Goal: Use online tool/utility: Utilize a website feature to perform a specific function

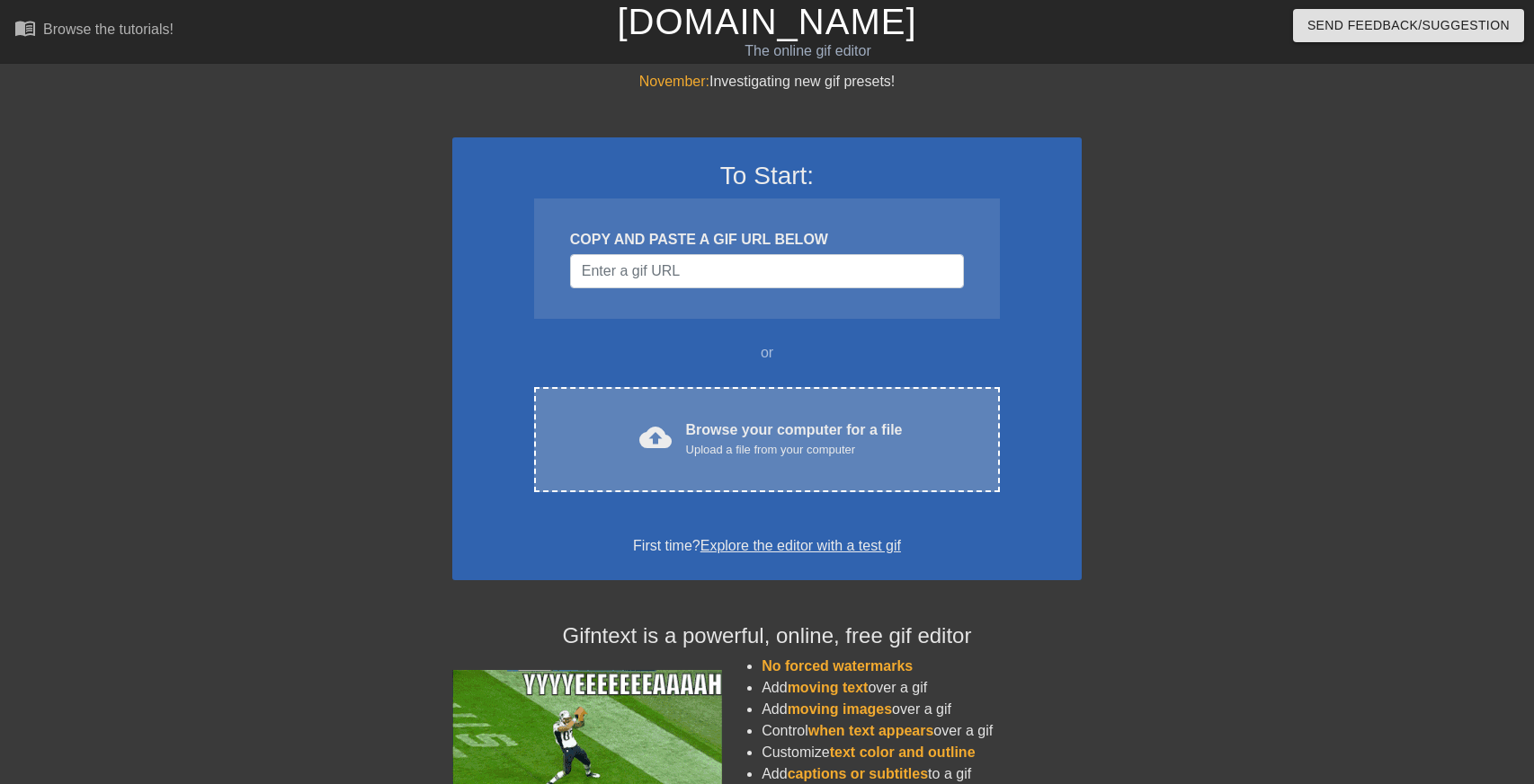
click at [970, 467] on div "cloud_upload Browse your computer for a file Upload a file from your computer C…" at bounding box center [767, 439] width 466 height 105
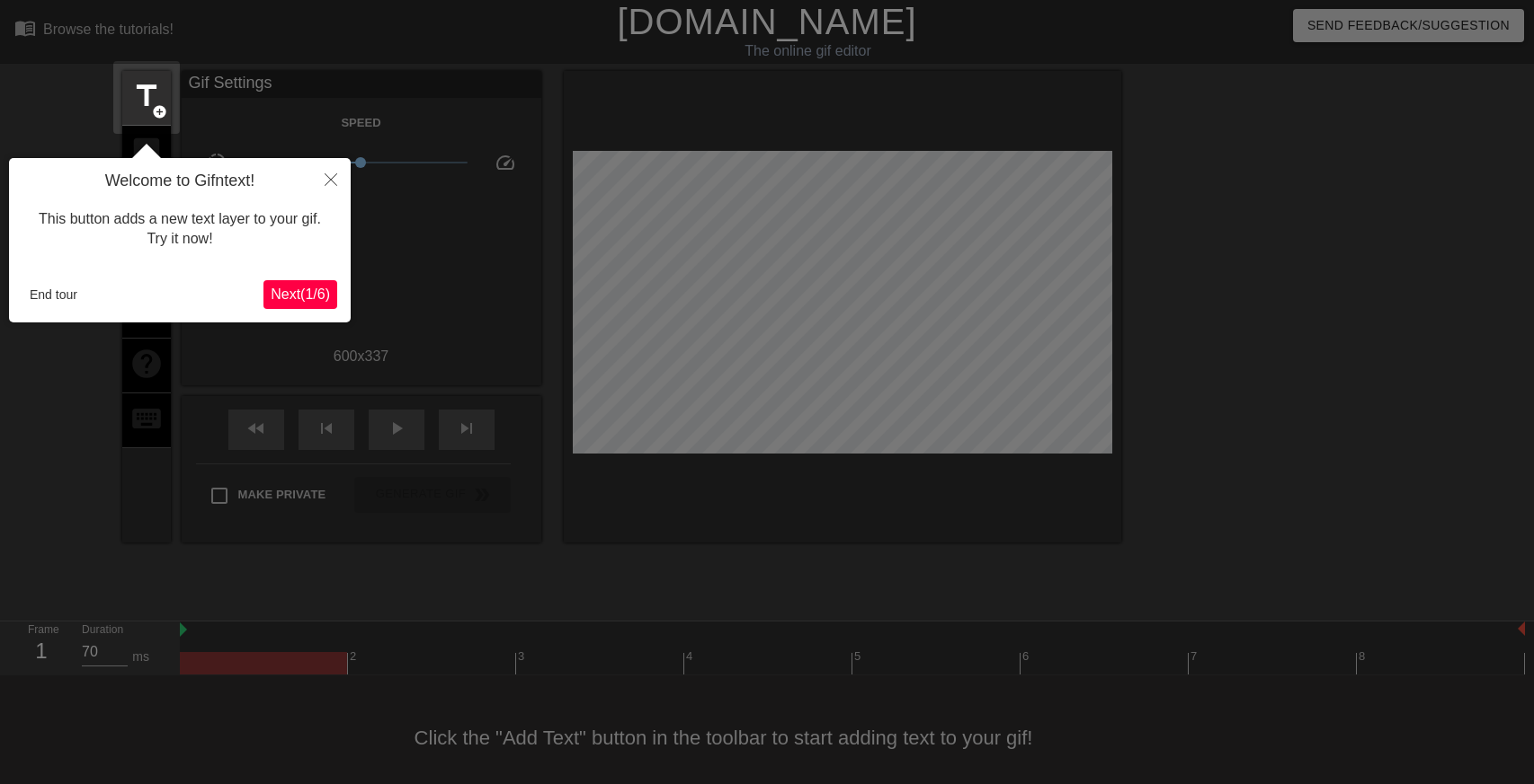
scroll to position [16, 0]
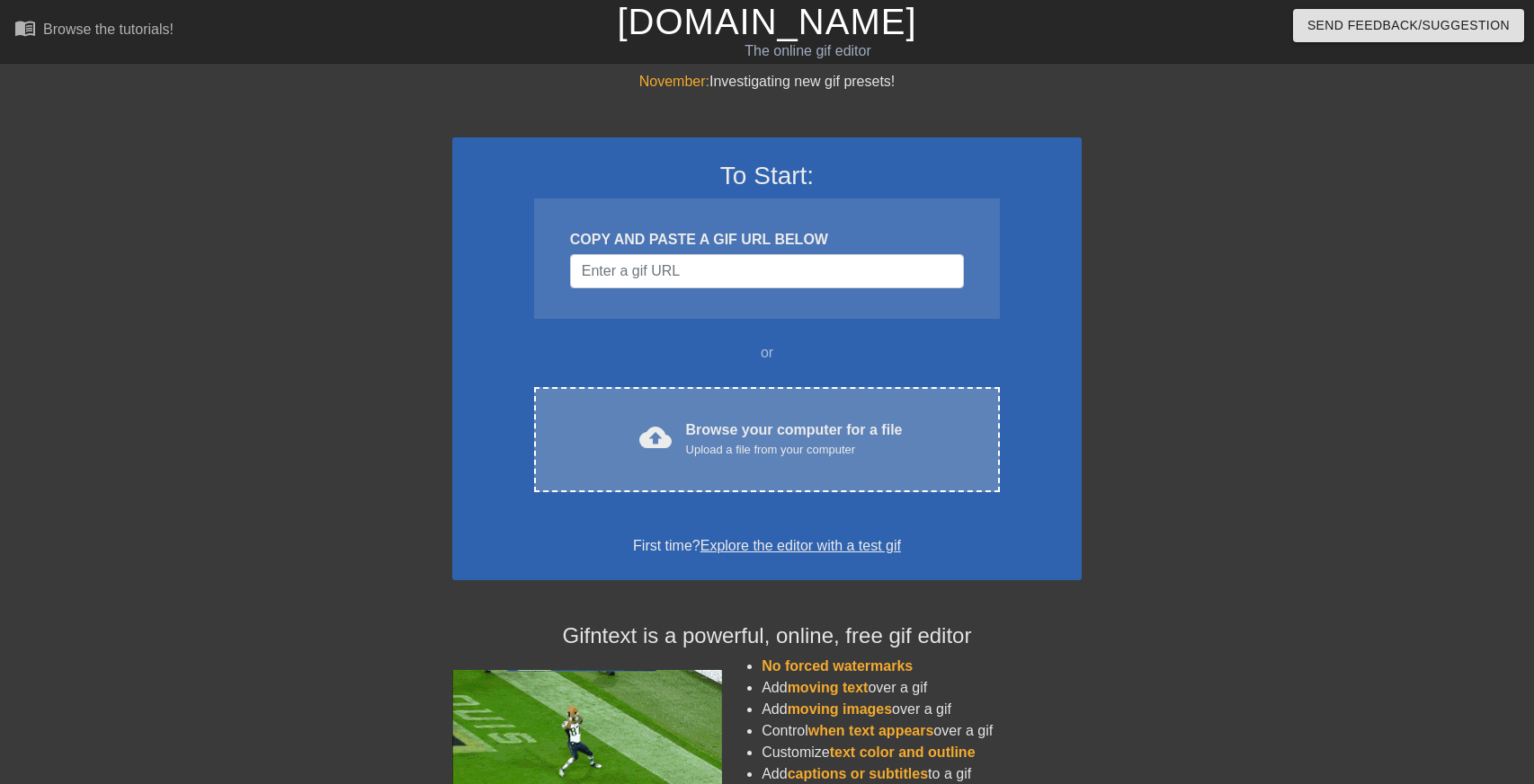
click at [668, 436] on span "cloud_upload" at bounding box center [656, 437] width 32 height 32
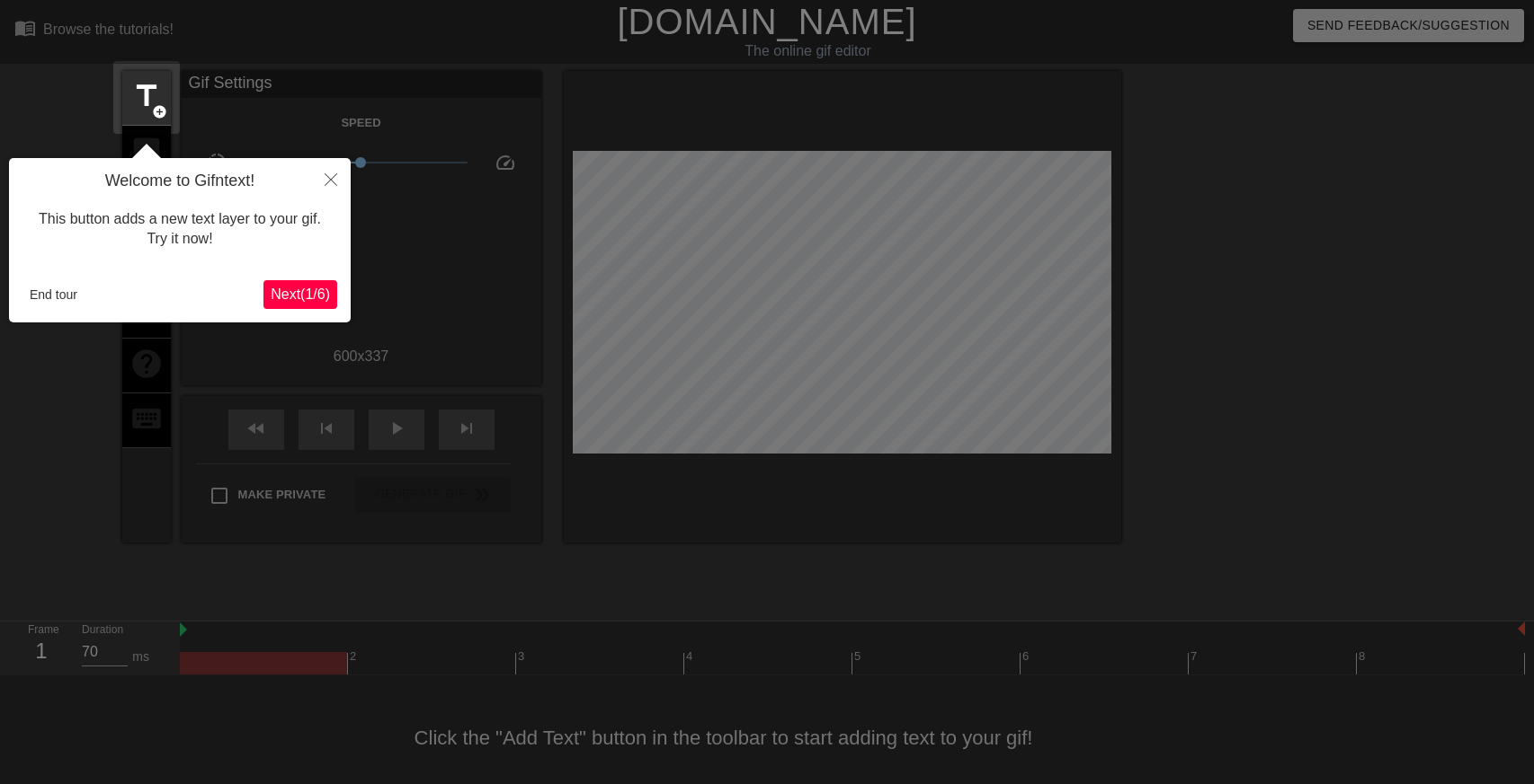
scroll to position [16, 0]
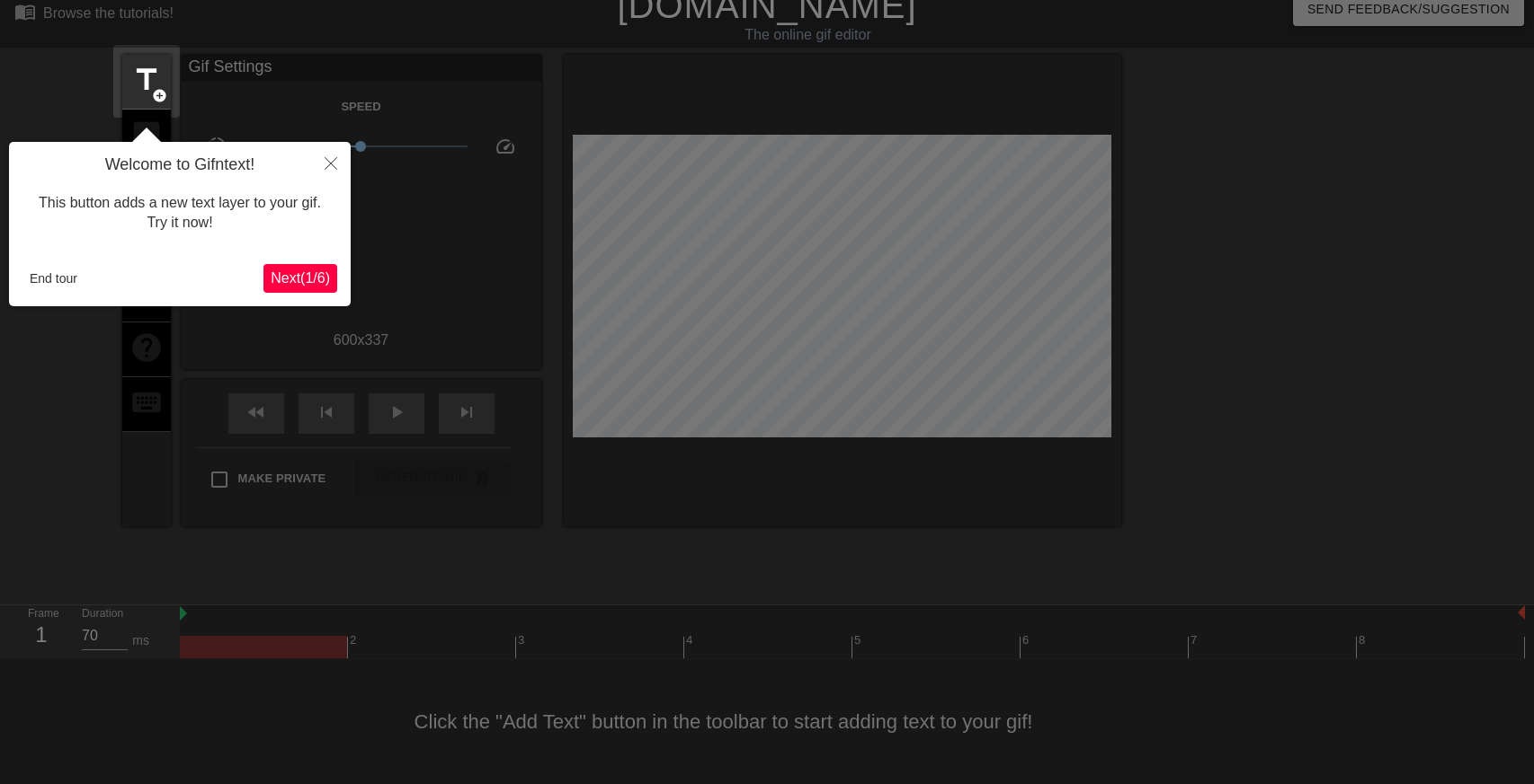
click at [311, 271] on span "Next ( 1 / 6 )" at bounding box center [300, 278] width 59 height 15
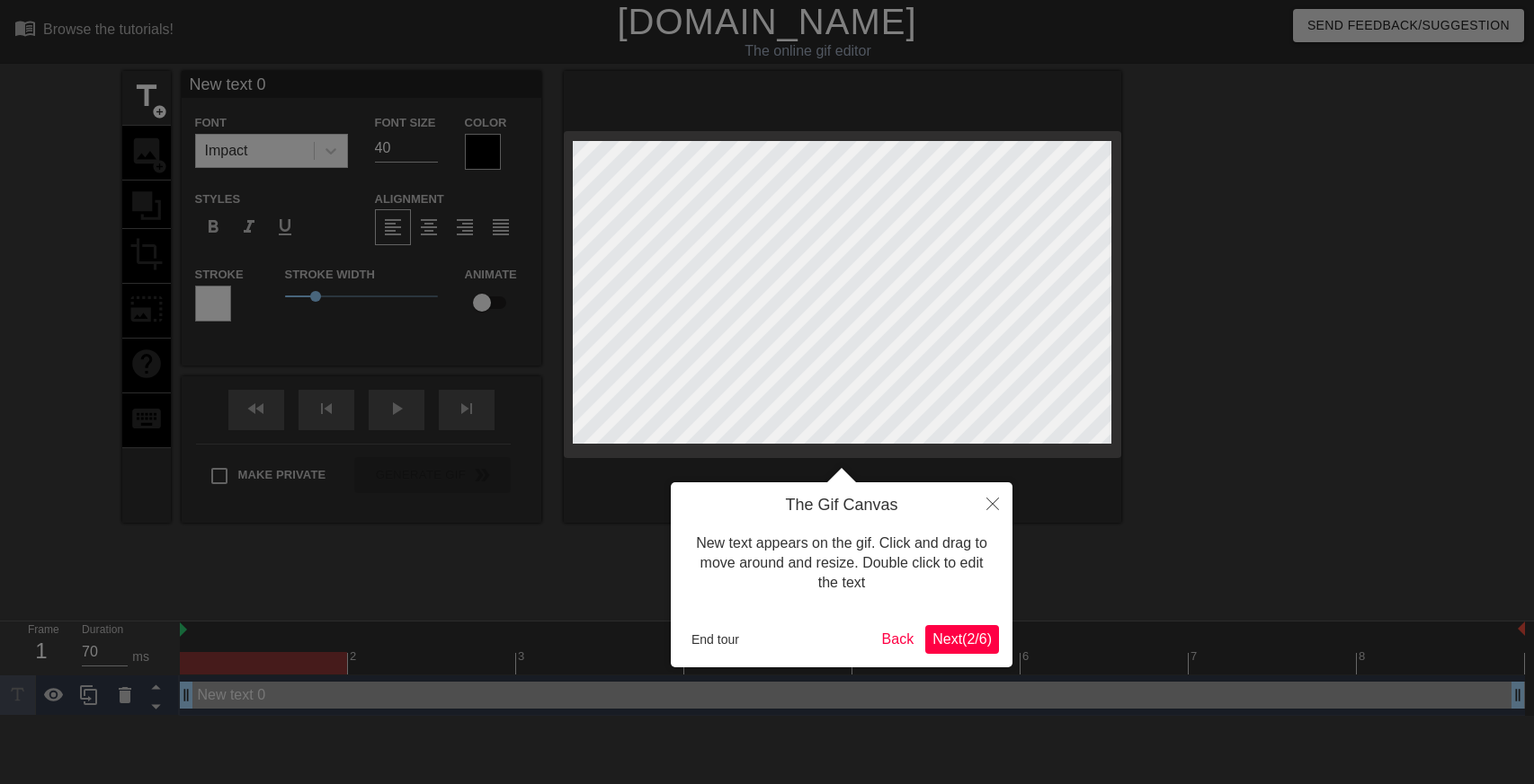
scroll to position [0, 0]
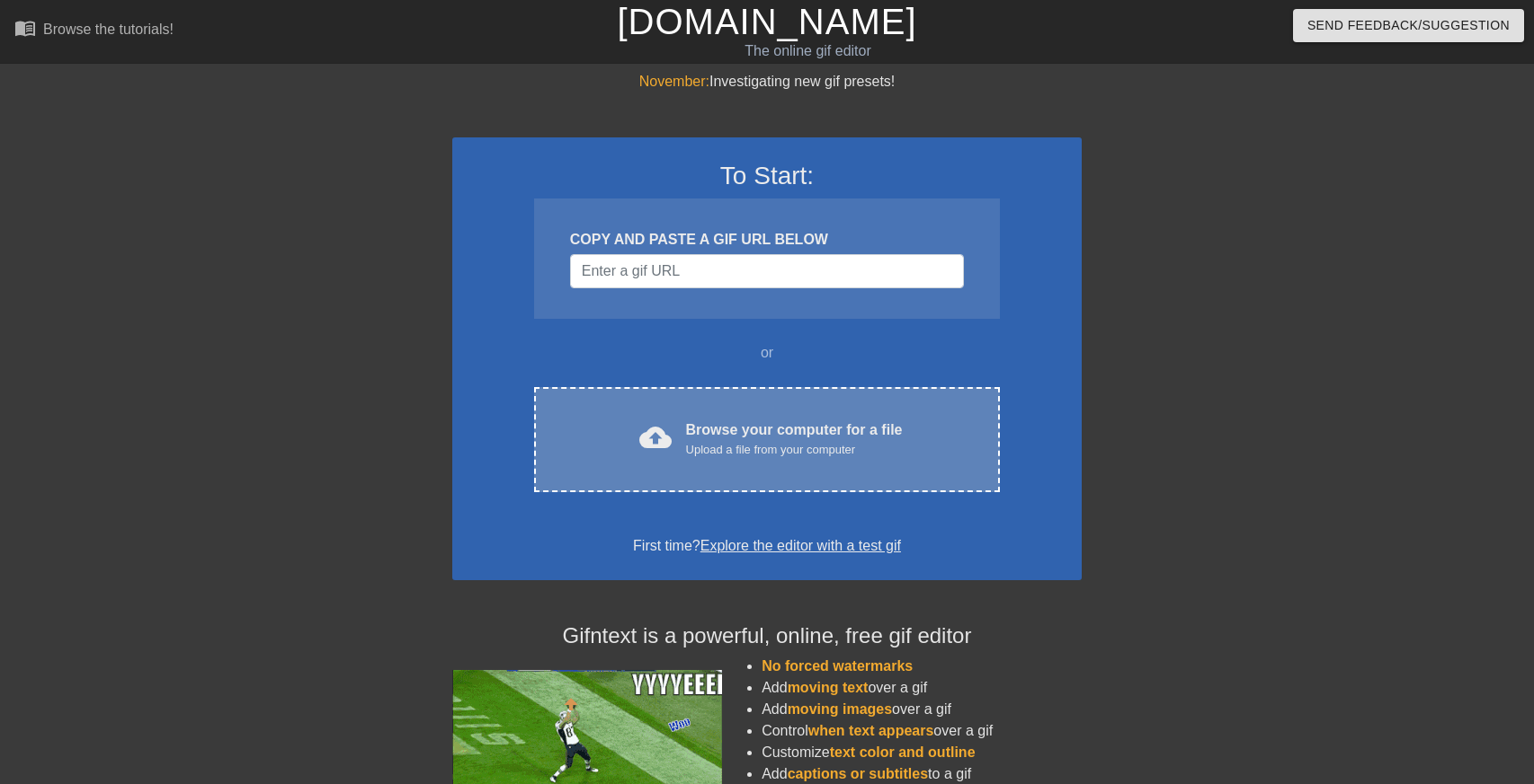
click at [735, 415] on div "cloud_upload Browse your computer for a file Upload a file from your computer C…" at bounding box center [767, 439] width 466 height 105
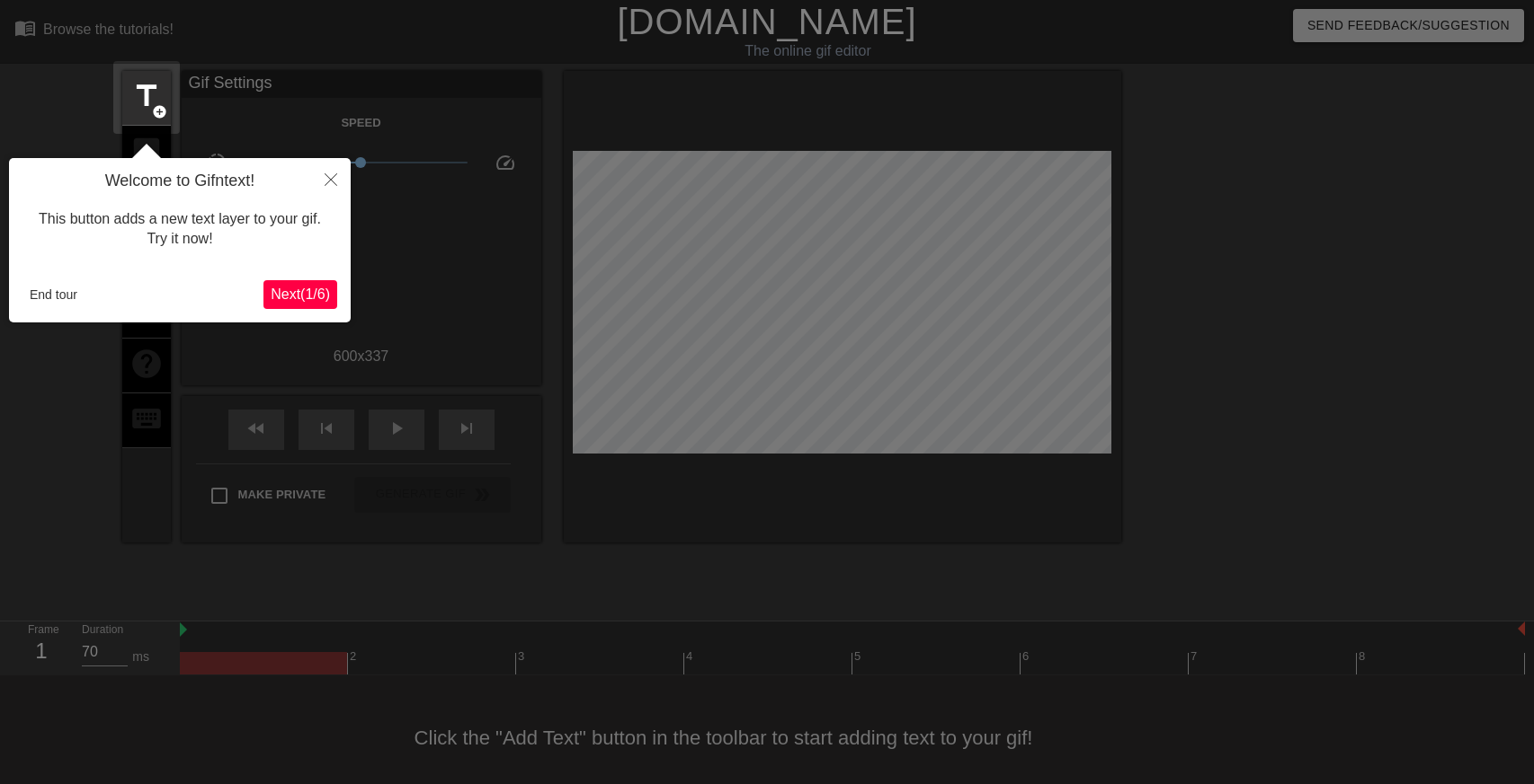
scroll to position [16, 0]
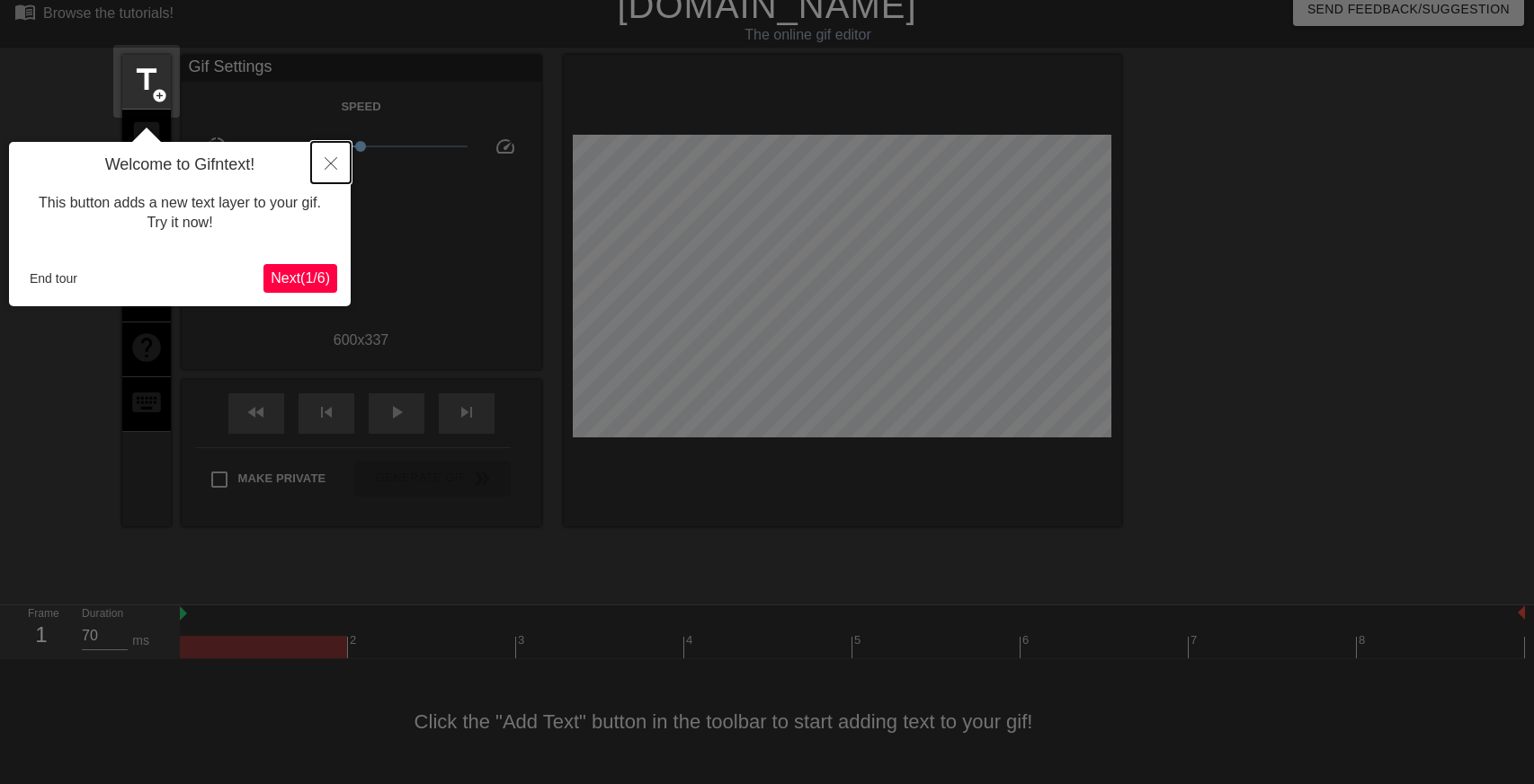
click at [336, 151] on button "Close" at bounding box center [331, 162] width 40 height 41
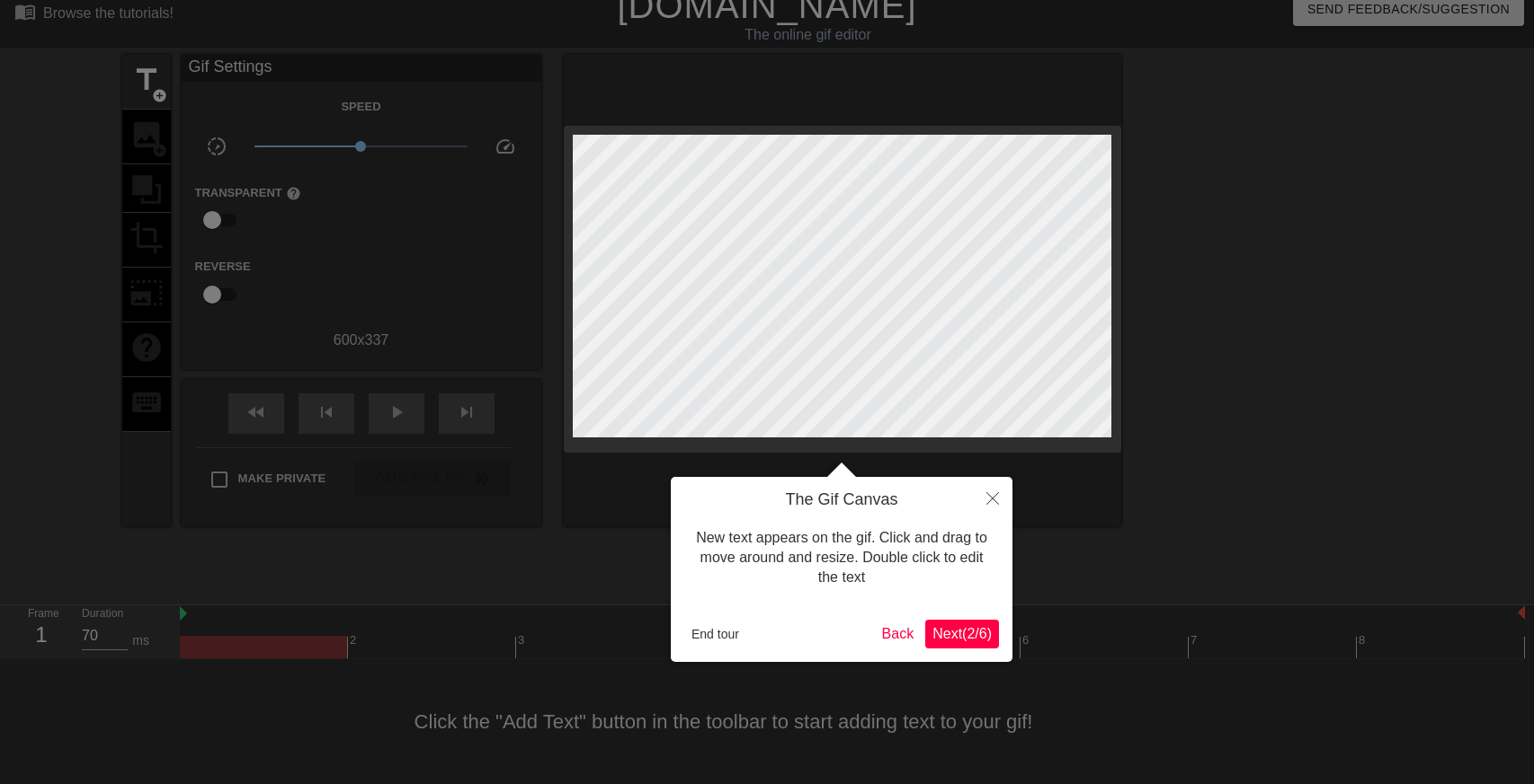
scroll to position [0, 0]
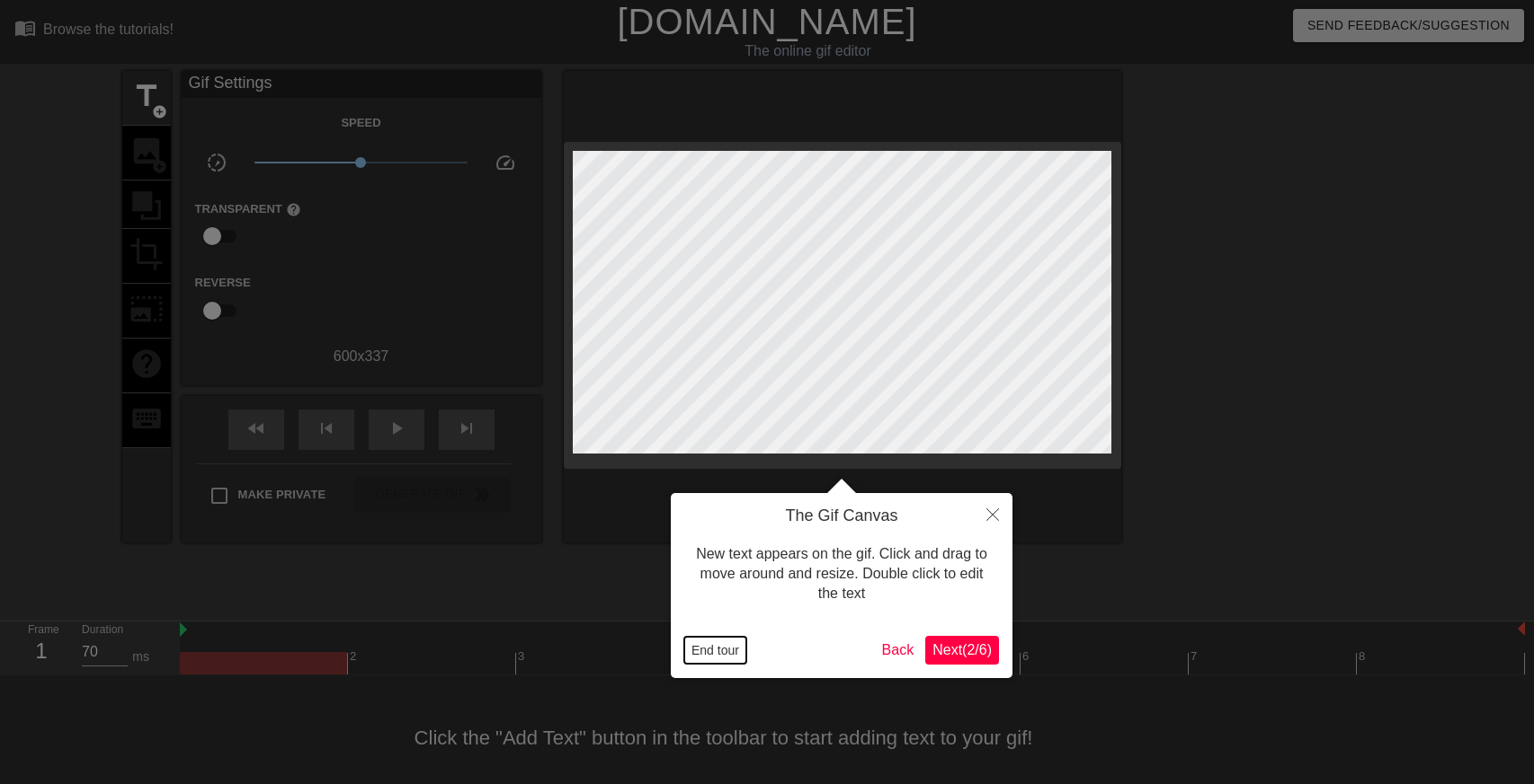
click at [728, 651] on button "End tour" at bounding box center [716, 650] width 62 height 27
